Goal: Find specific page/section: Find specific page/section

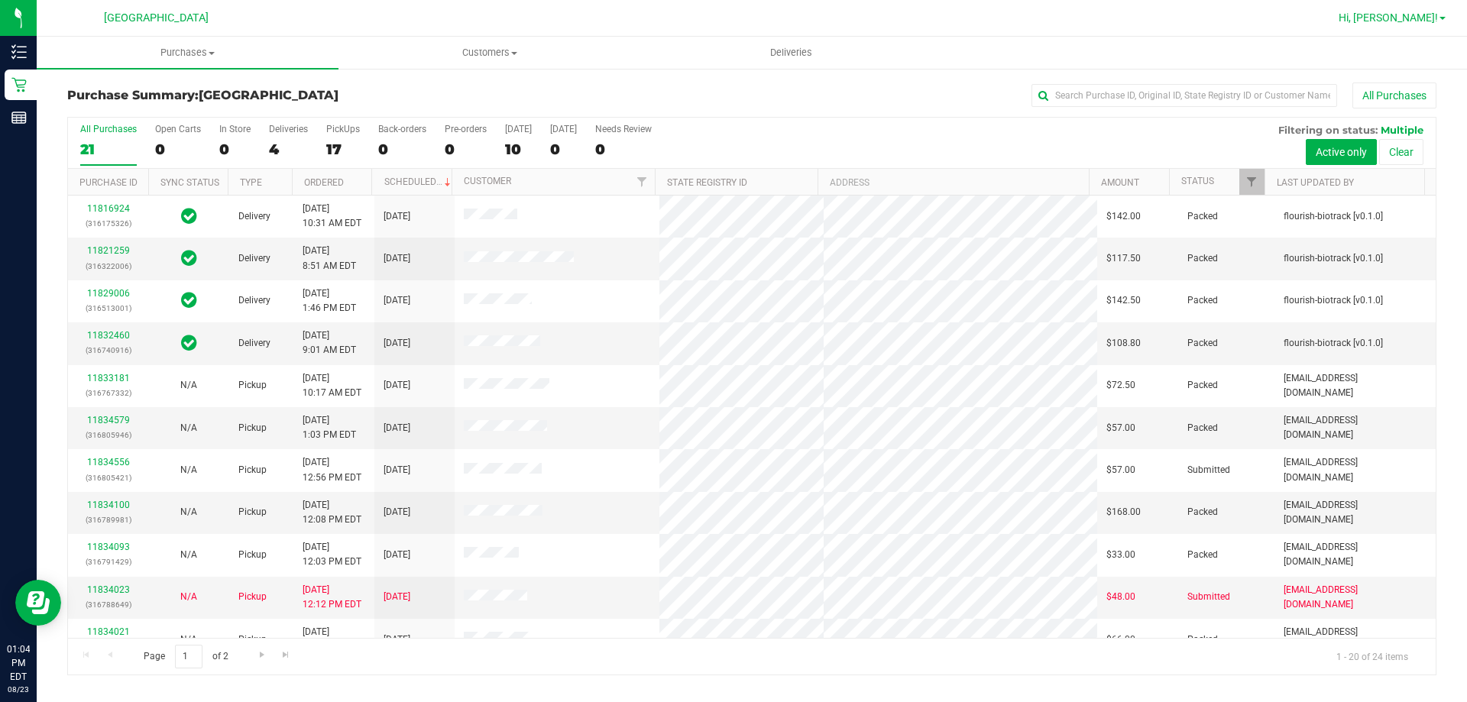
click at [706, 15] on span "Hi, [PERSON_NAME]!" at bounding box center [1387, 17] width 99 height 12
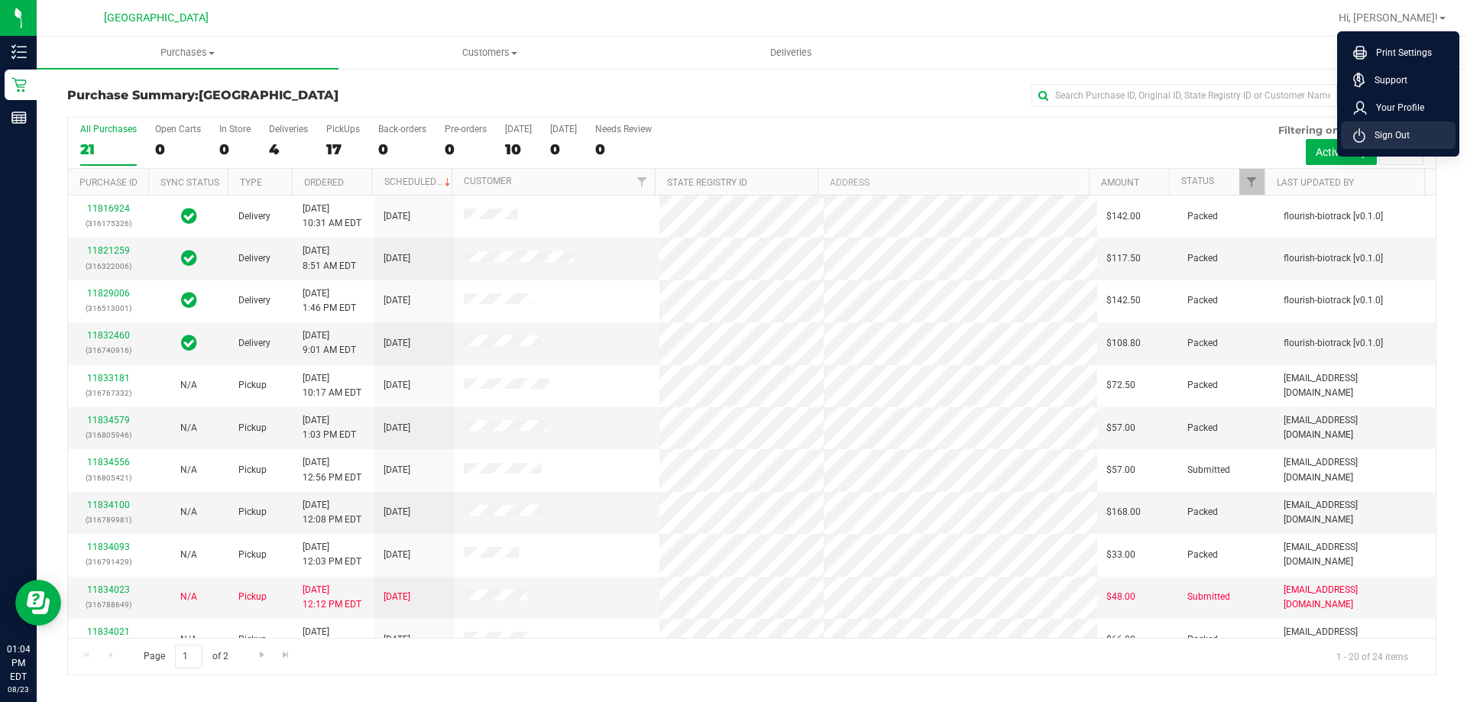
click at [706, 133] on span "Sign Out" at bounding box center [1387, 135] width 44 height 15
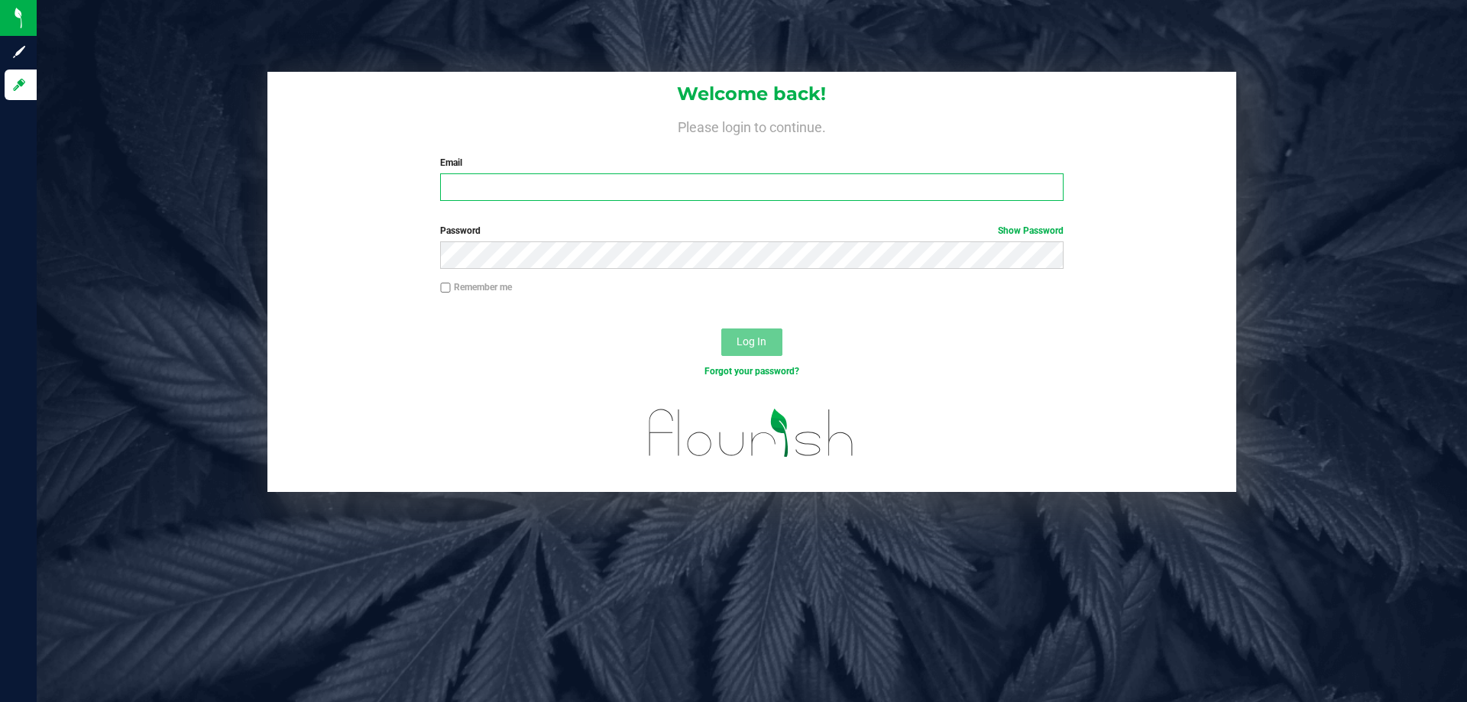
click at [706, 183] on input "Email" at bounding box center [751, 187] width 623 height 28
type input "[EMAIL_ADDRESS][DOMAIN_NAME]"
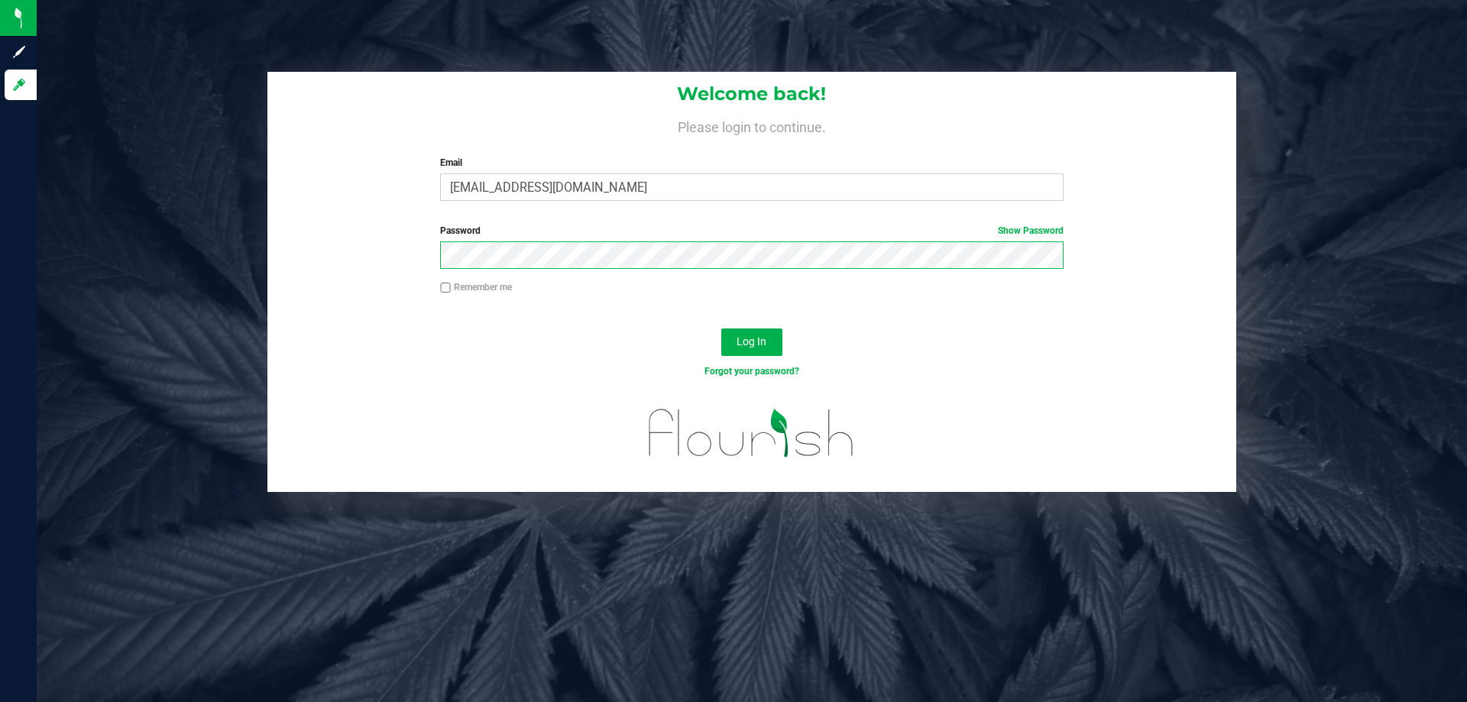
click at [706, 329] on button "Log In" at bounding box center [751, 343] width 61 height 28
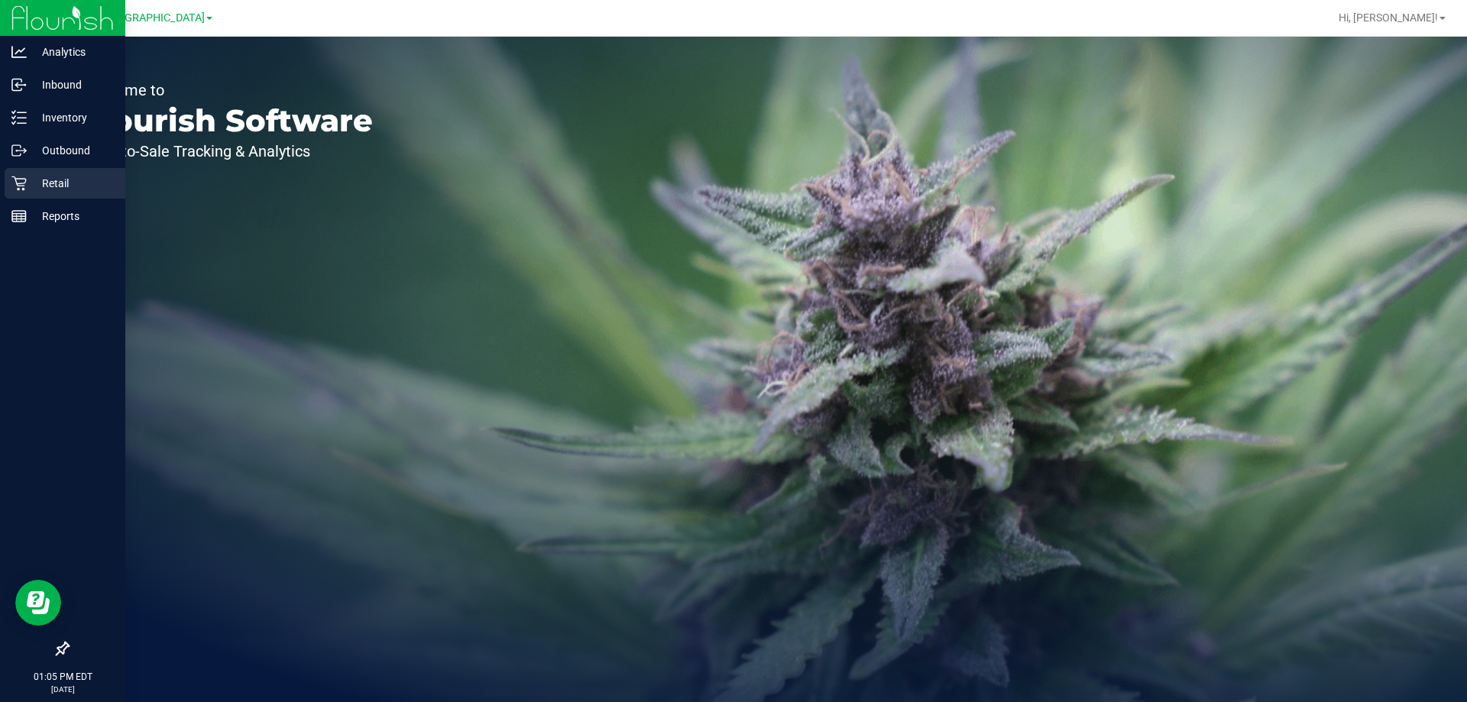
click at [68, 174] on p "Retail" at bounding box center [73, 183] width 92 height 18
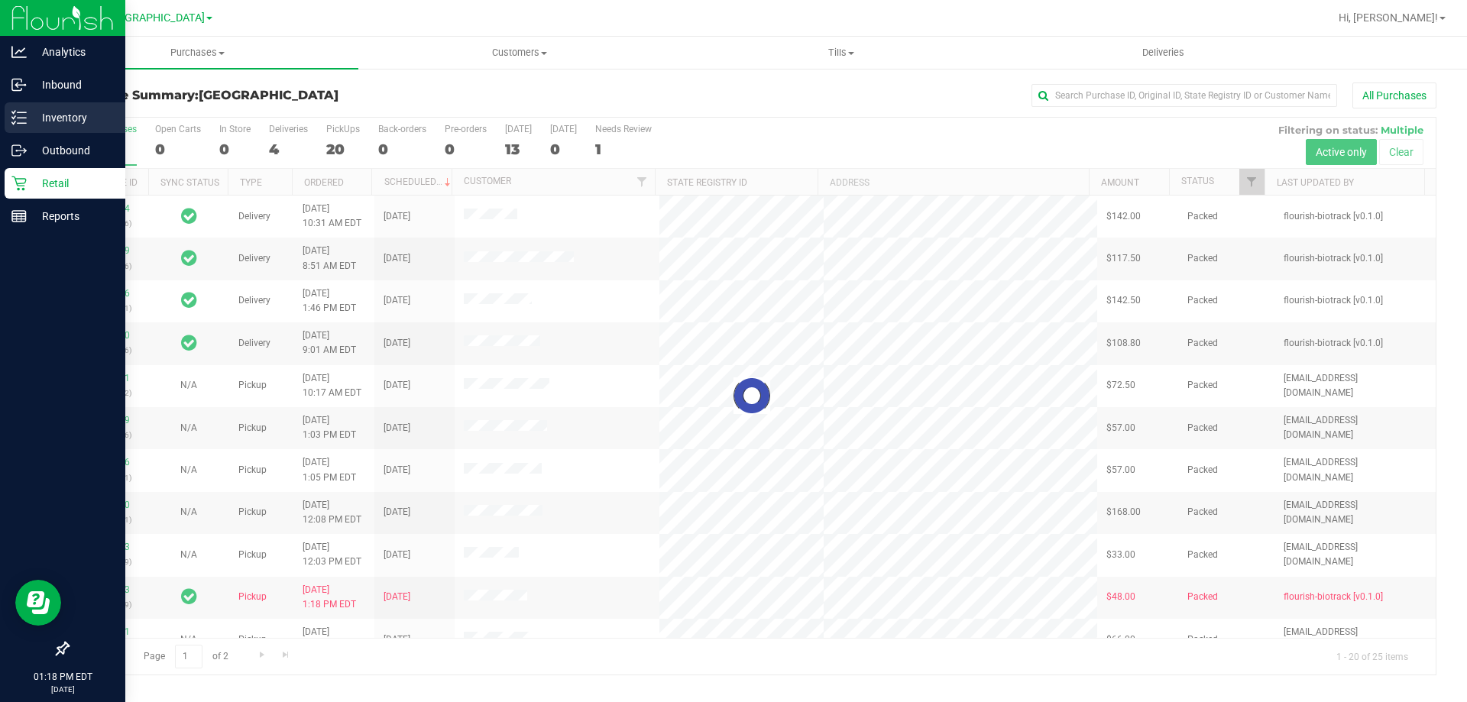
click at [31, 115] on p "Inventory" at bounding box center [73, 117] width 92 height 18
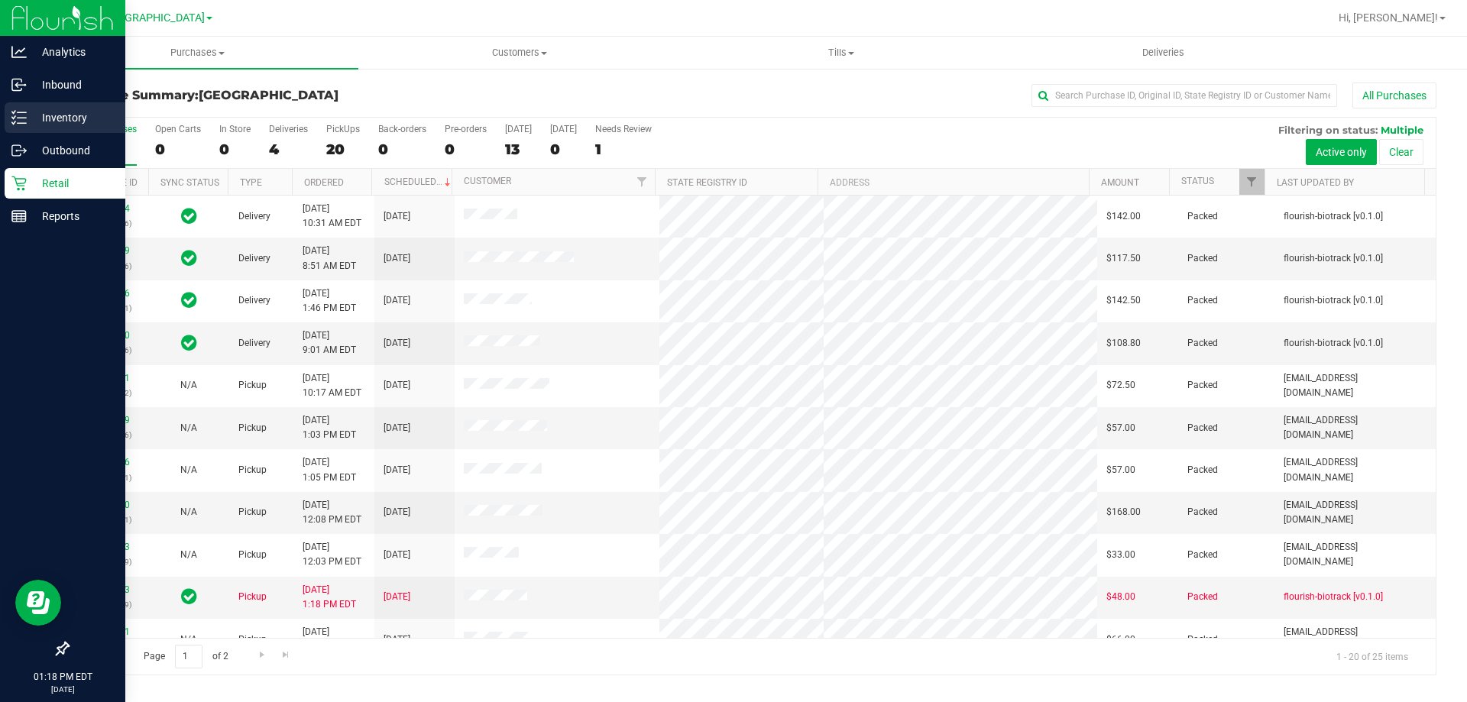
click at [32, 114] on p "Inventory" at bounding box center [73, 117] width 92 height 18
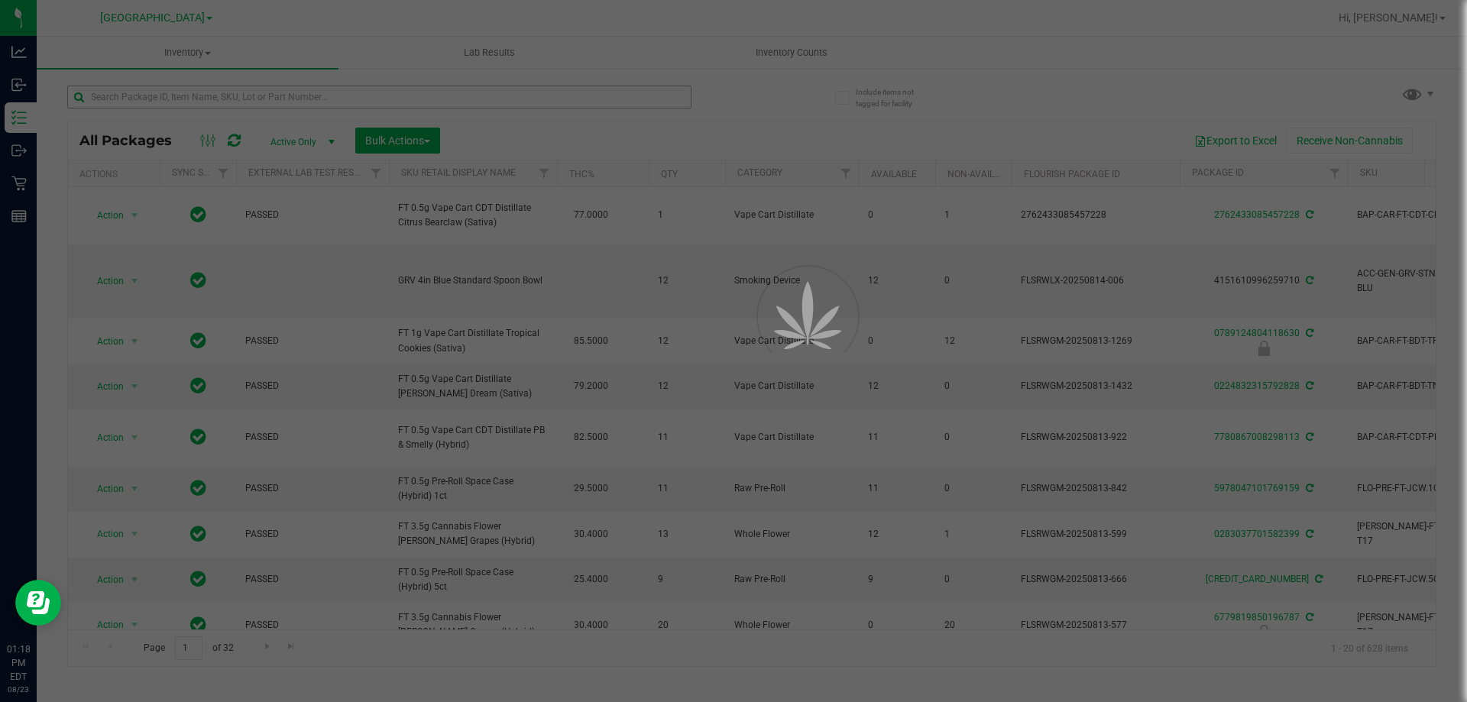
click at [282, 92] on div at bounding box center [733, 351] width 1467 height 702
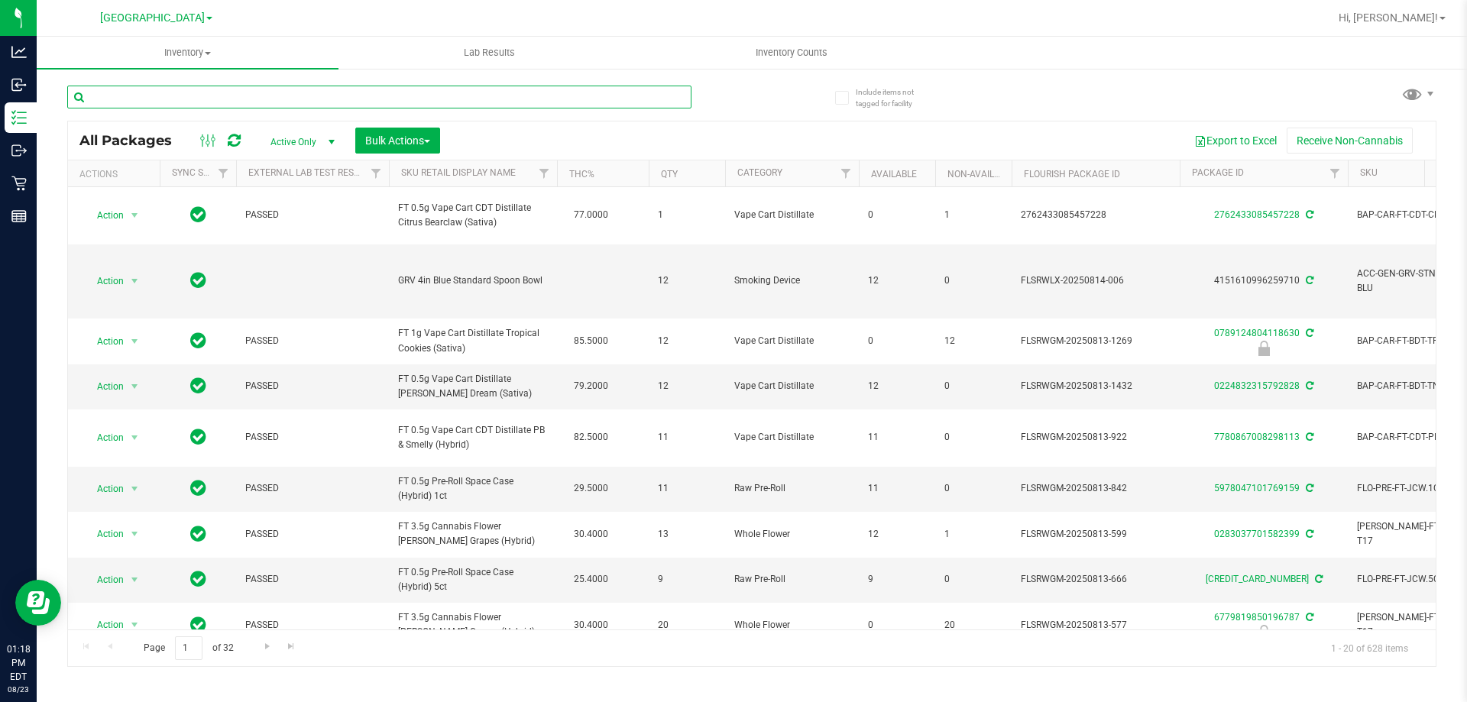
click at [282, 92] on input "text" at bounding box center [379, 97] width 624 height 23
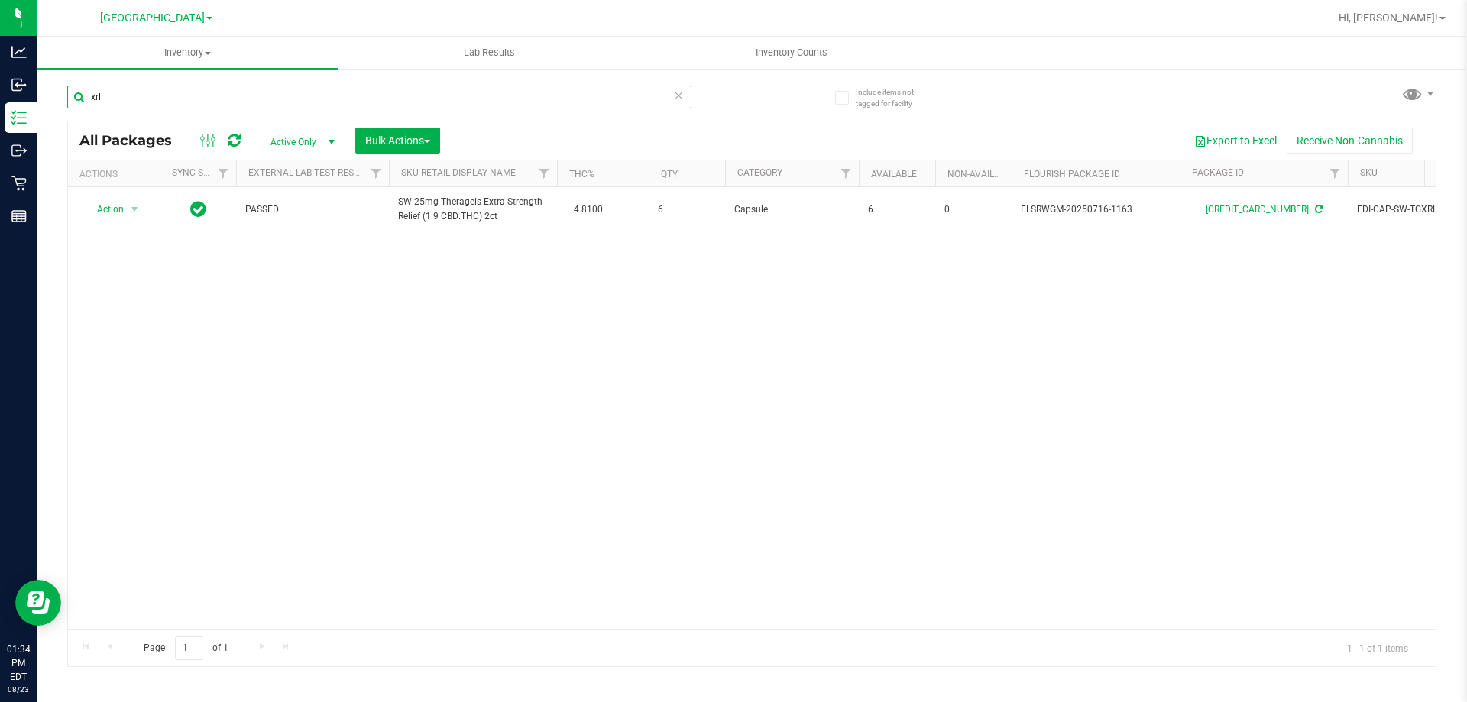
click at [102, 101] on input "xrl" at bounding box center [379, 97] width 624 height 23
click at [102, 102] on input "xrl" at bounding box center [379, 97] width 624 height 23
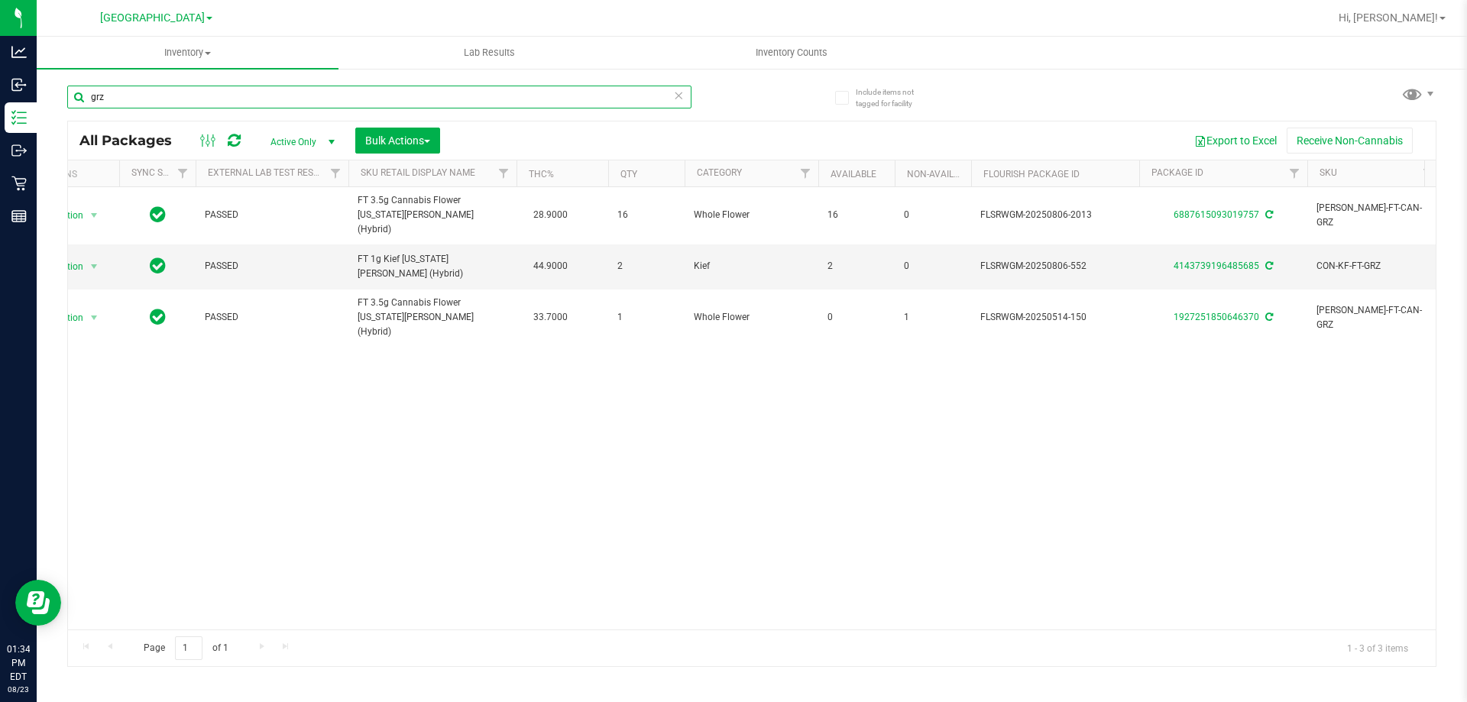
scroll to position [0, 31]
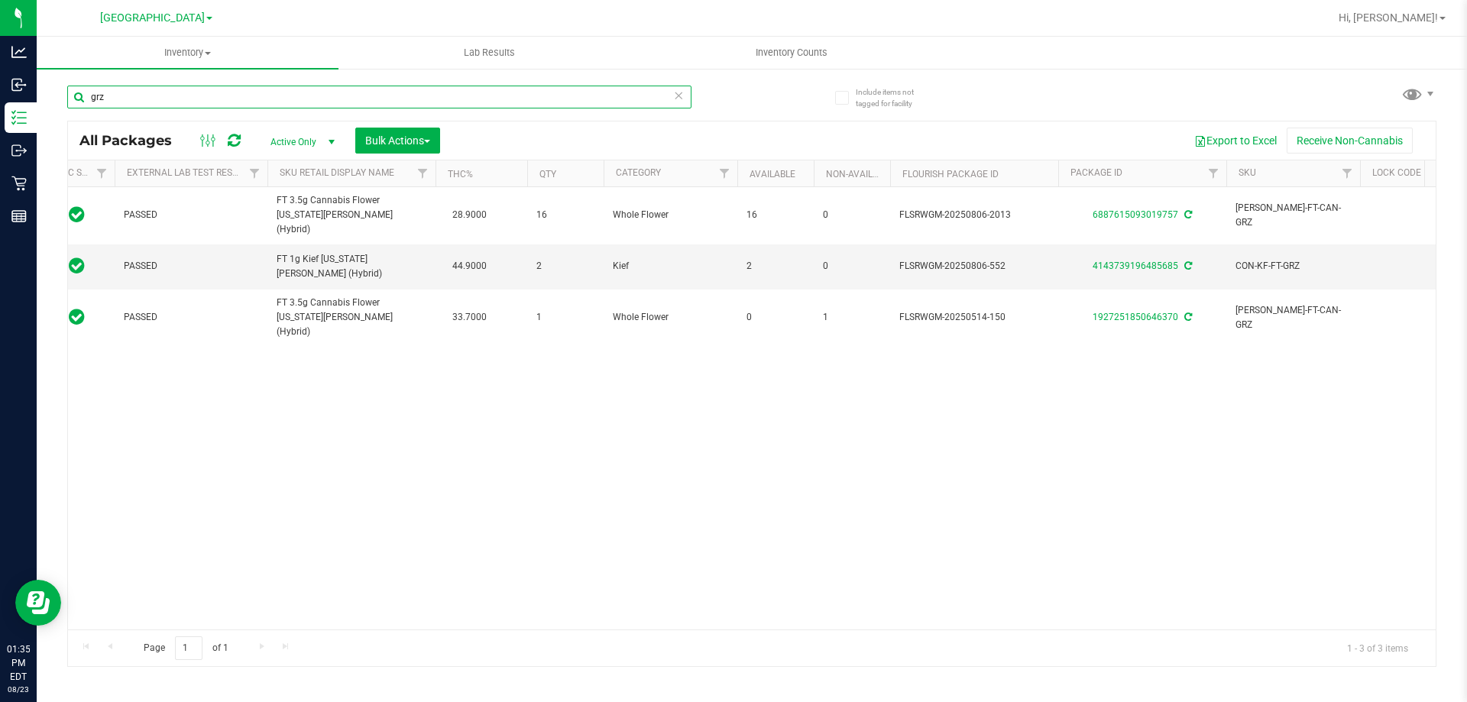
type input "grz"
